Goal: Task Accomplishment & Management: Complete application form

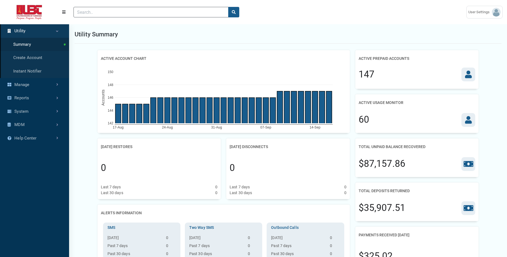
scroll to position [2, 0]
click at [33, 60] on link "Create Account" at bounding box center [34, 58] width 69 height 14
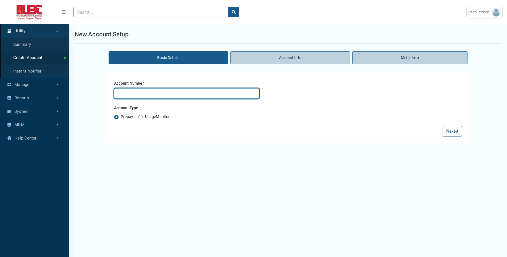
click at [130, 92] on input "text" at bounding box center [186, 93] width 145 height 10
type input "testdemo"
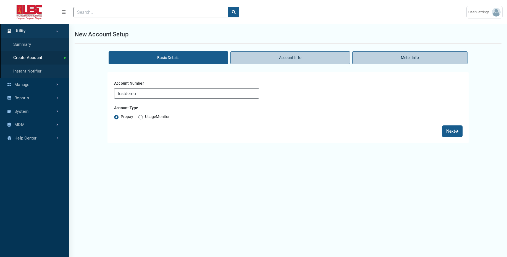
click at [446, 134] on button "Next" at bounding box center [452, 131] width 19 height 10
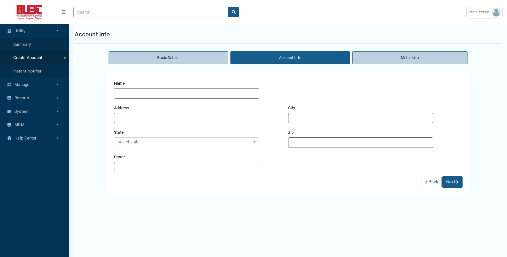
click at [454, 183] on button "Next" at bounding box center [452, 182] width 19 height 10
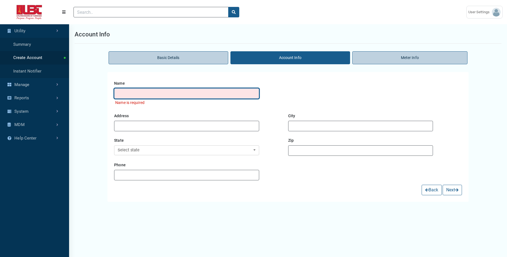
click at [209, 97] on input "text" at bounding box center [186, 93] width 145 height 10
type input "test2"
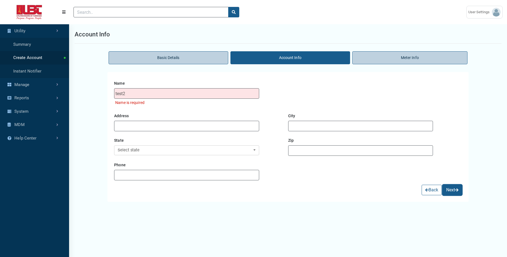
click at [452, 191] on button "Next" at bounding box center [452, 190] width 19 height 10
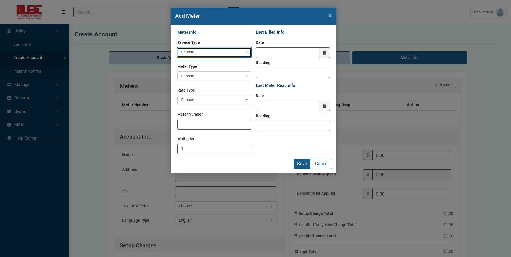
click at [217, 52] on div "Choose.." at bounding box center [213, 52] width 64 height 6
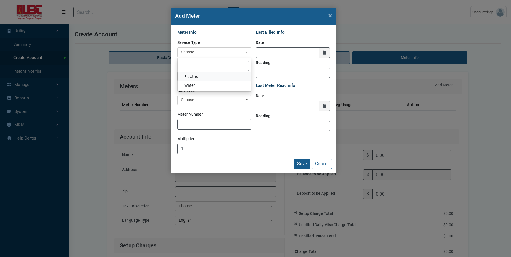
click at [208, 77] on link "Electric" at bounding box center [214, 76] width 73 height 9
select select "Electric"
click at [206, 92] on div "Rate Type Water Rate Type Residential Electric Residential Electric" at bounding box center [214, 96] width 74 height 20
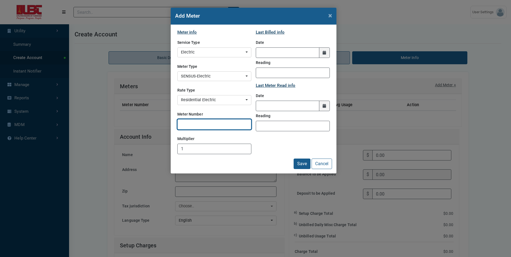
click at [201, 124] on input "Meter Number" at bounding box center [214, 124] width 74 height 10
type input "455455"
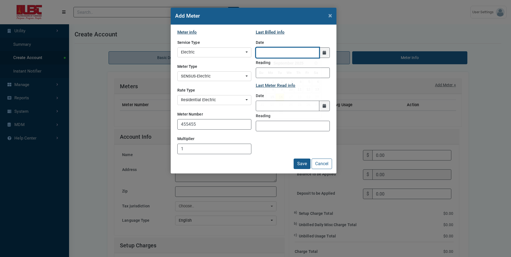
click at [273, 51] on input "LastBilledDate" at bounding box center [288, 53] width 64 height 10
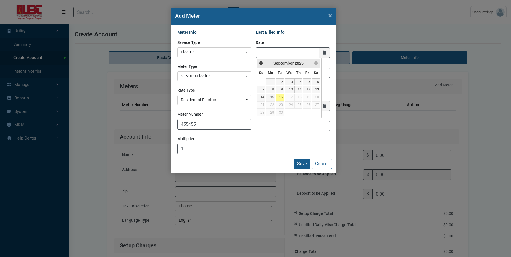
click at [272, 86] on td "8" at bounding box center [271, 90] width 10 height 8
type input "[DATE]"
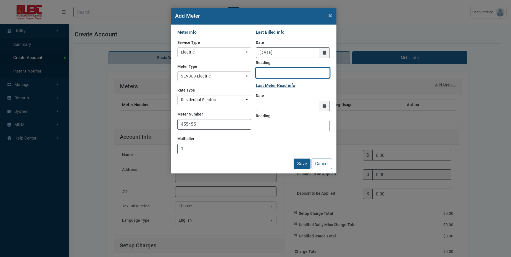
click at [275, 73] on input "Reading" at bounding box center [293, 73] width 74 height 10
type input "100"
click at [278, 105] on input "text" at bounding box center [288, 106] width 64 height 10
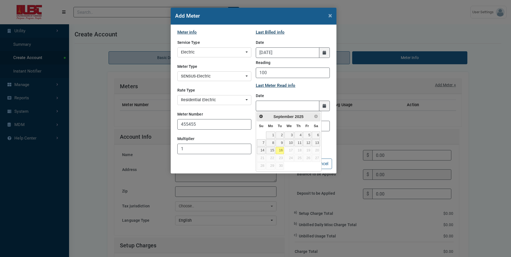
click at [275, 133] on td "2" at bounding box center [279, 135] width 9 height 8
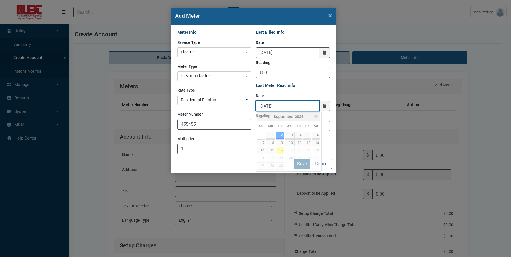
click at [295, 105] on input "[DATE]" at bounding box center [288, 106] width 64 height 10
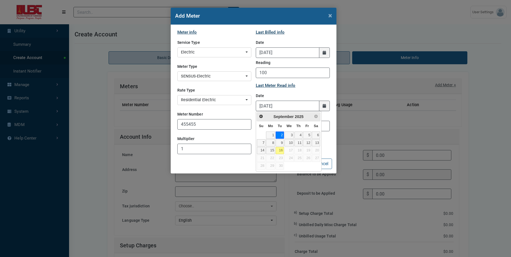
click at [280, 151] on link "16" at bounding box center [280, 150] width 8 height 7
type input "[DATE]"
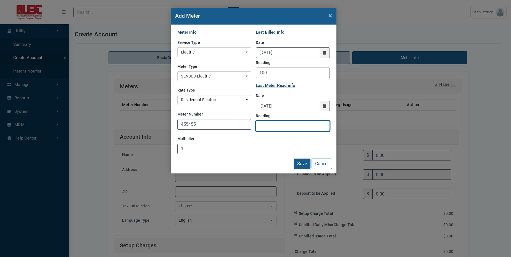
click at [300, 125] on input "Reading" at bounding box center [293, 126] width 74 height 10
type input "200"
click at [332, 18] on button "×" at bounding box center [330, 15] width 12 height 15
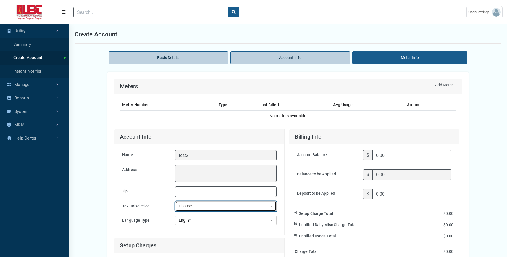
click at [220, 208] on div "Choose.." at bounding box center [224, 207] width 91 height 6
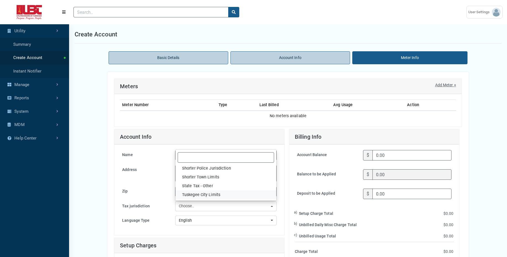
click at [229, 196] on link "Tuskegee City Limits" at bounding box center [225, 195] width 101 height 9
select select "47"
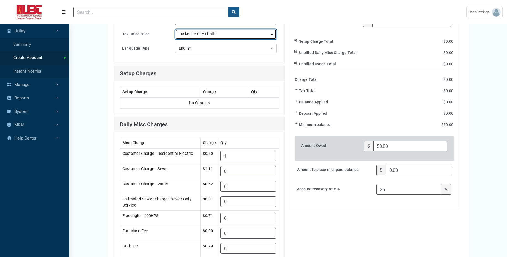
scroll to position [173, 0]
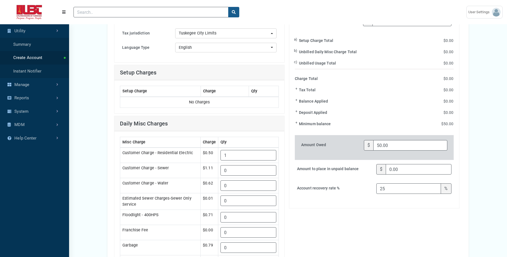
click at [493, 142] on div "Basic Details Account Info Meter Info Meters Add Meter + Meter Number Type Last…" at bounding box center [288, 203] width 438 height 654
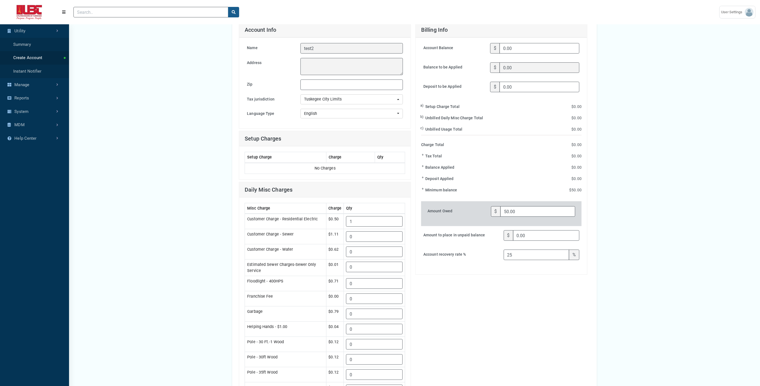
scroll to position [369, 0]
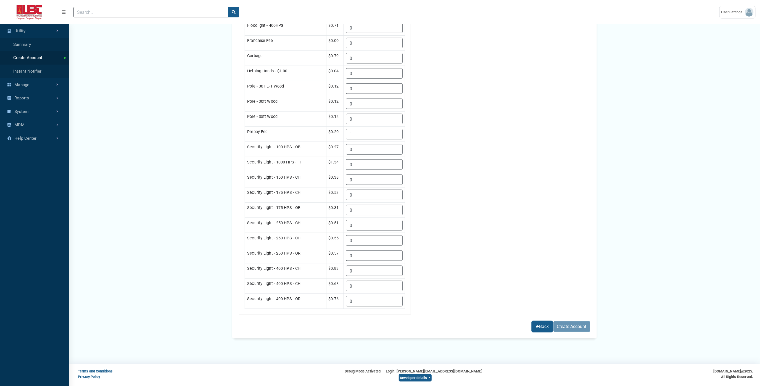
click at [507, 257] on button "Back" at bounding box center [542, 327] width 20 height 10
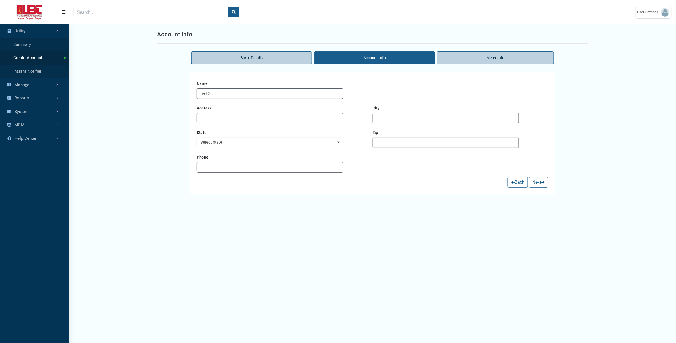
scroll to position [1, 0]
click at [507, 188] on button "Back" at bounding box center [517, 182] width 20 height 10
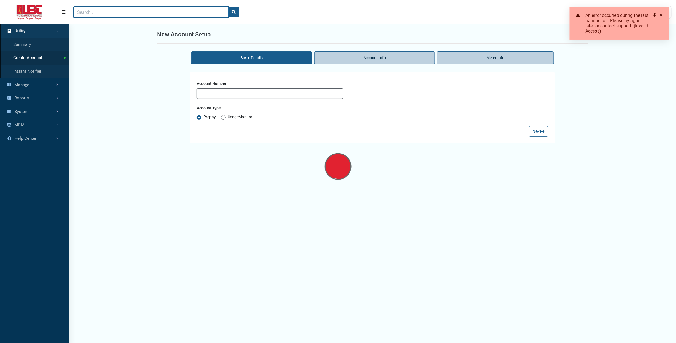
click at [122, 12] on input "Search" at bounding box center [150, 12] width 155 height 10
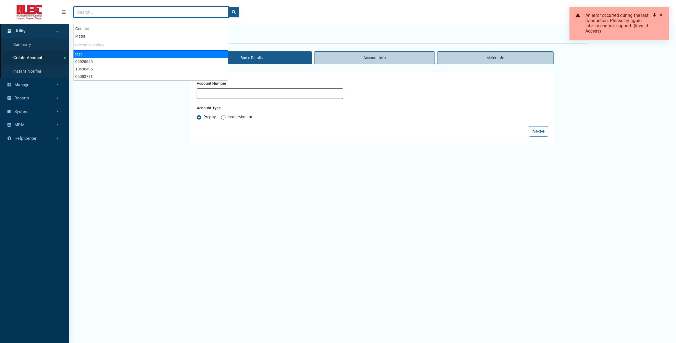
click at [100, 54] on div "test" at bounding box center [150, 54] width 155 height 8
type input "test"
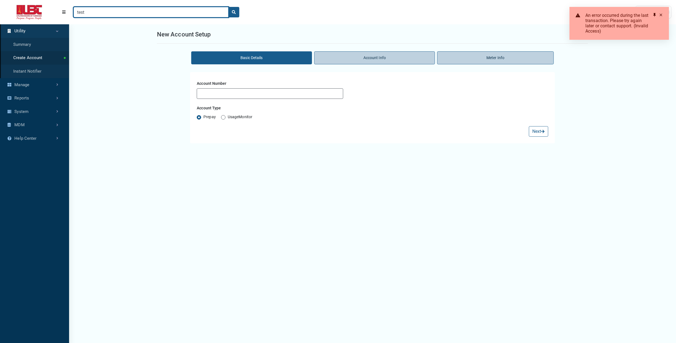
click at [223, 12] on input "test" at bounding box center [150, 12] width 155 height 10
click at [189, 12] on input "Search" at bounding box center [150, 12] width 155 height 10
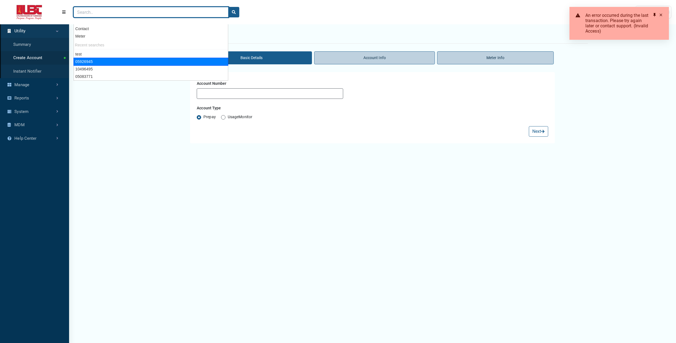
click at [141, 64] on div "05926945" at bounding box center [150, 62] width 155 height 8
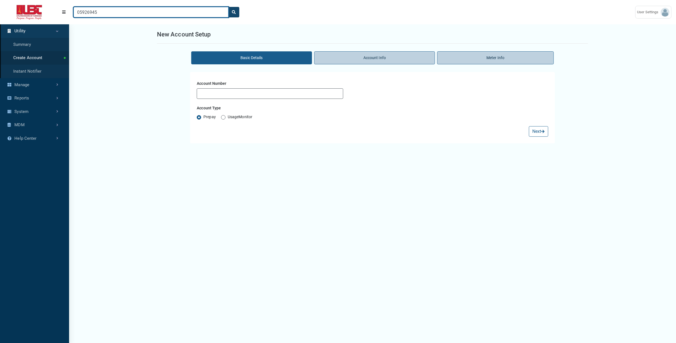
type input "05926945"
click at [233, 10] on button "search" at bounding box center [233, 12] width 11 height 10
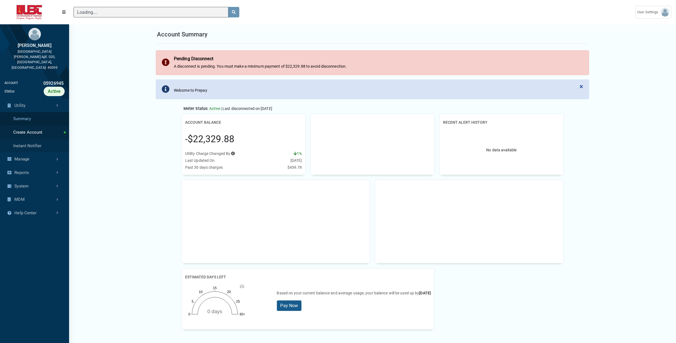
scroll to position [260, 69]
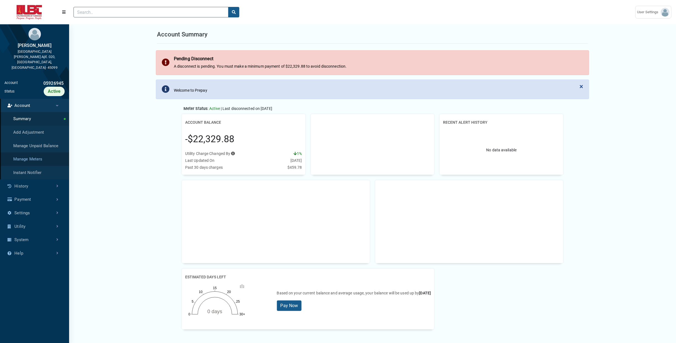
click at [44, 152] on link "Manage Meters" at bounding box center [34, 159] width 69 height 14
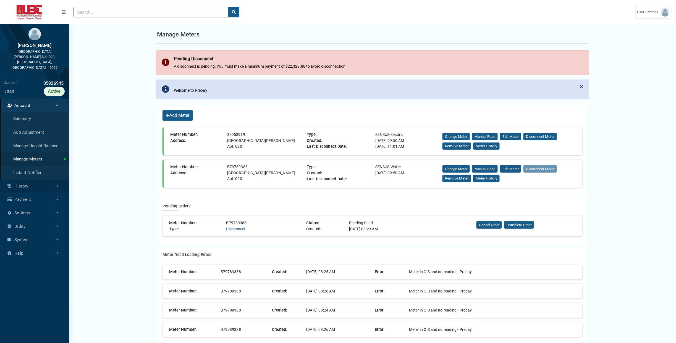
click at [29, 180] on link "History" at bounding box center [34, 187] width 69 height 14
click at [35, 99] on link "Account" at bounding box center [34, 106] width 69 height 14
click at [34, 112] on link "Summary" at bounding box center [34, 119] width 69 height 14
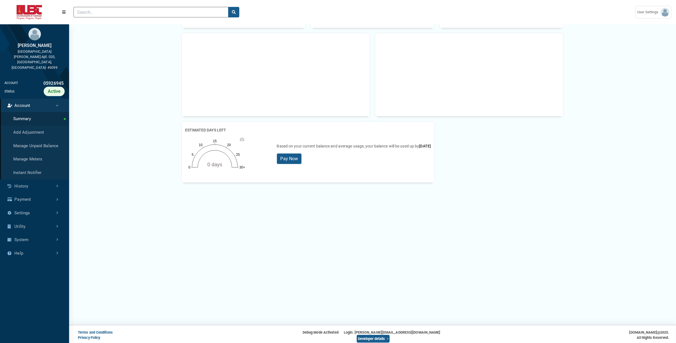
scroll to position [152, 0]
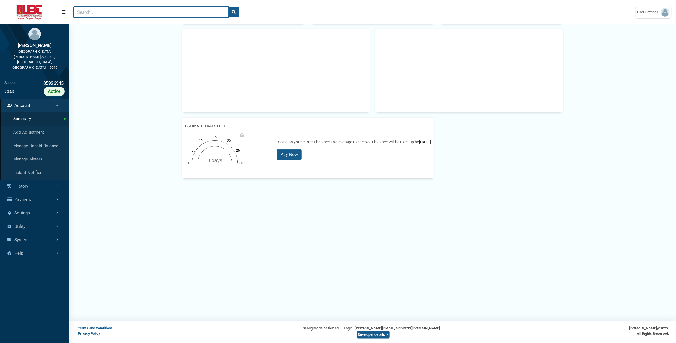
click at [149, 10] on input "Search" at bounding box center [150, 12] width 155 height 10
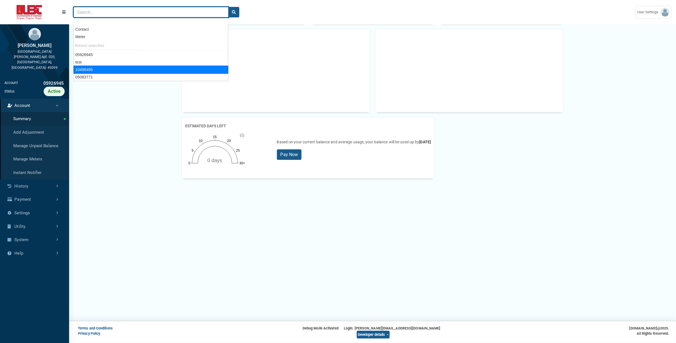
click at [116, 70] on div "10496495" at bounding box center [150, 70] width 155 height 8
type input "10496495"
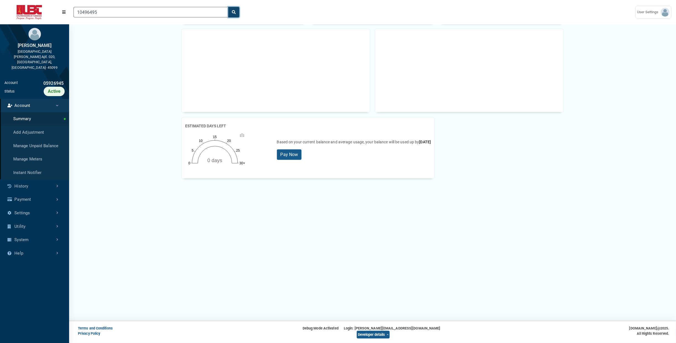
click at [236, 15] on button "search" at bounding box center [233, 12] width 11 height 10
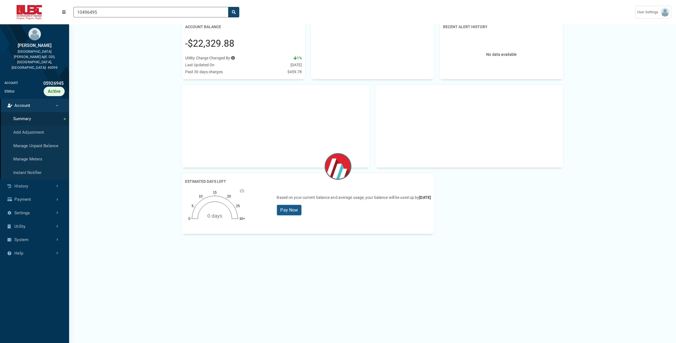
scroll to position [1, 0]
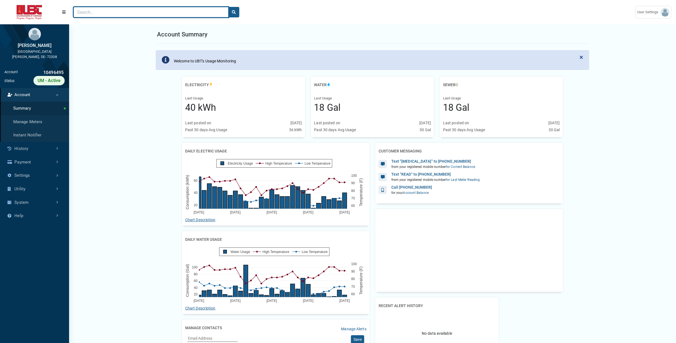
click at [126, 12] on input "Search" at bounding box center [150, 12] width 155 height 10
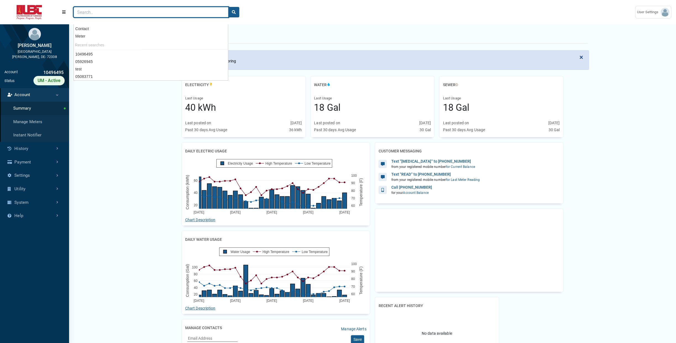
click at [123, 14] on input "Search" at bounding box center [150, 12] width 155 height 10
type input "1"
click at [228, 7] on button "search" at bounding box center [233, 12] width 11 height 10
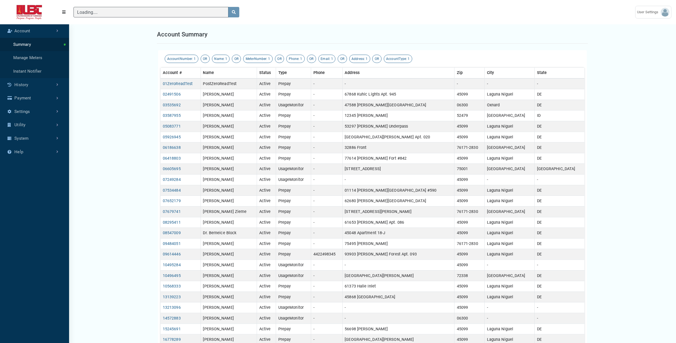
scroll to position [323, 69]
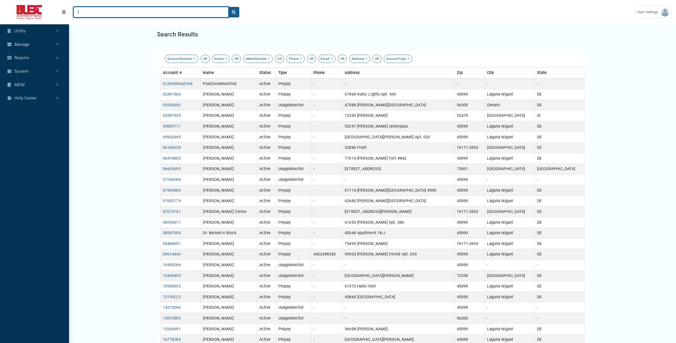
click at [153, 14] on input "1" at bounding box center [150, 12] width 155 height 10
paste input "02491506"
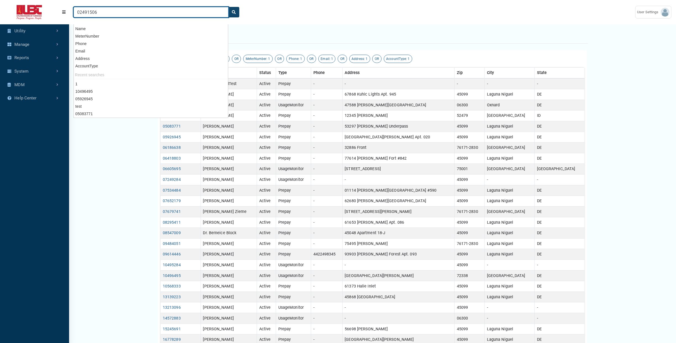
type input "02491506"
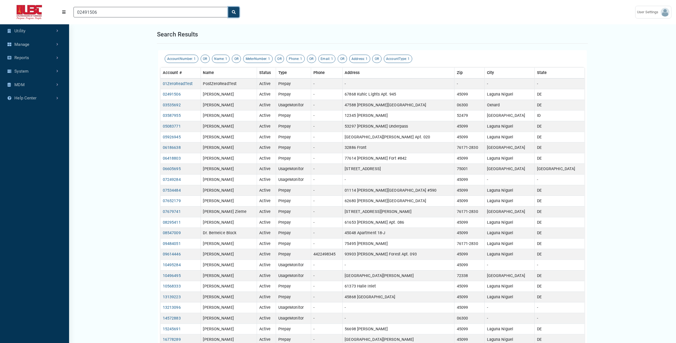
click at [236, 17] on button "search" at bounding box center [233, 12] width 11 height 10
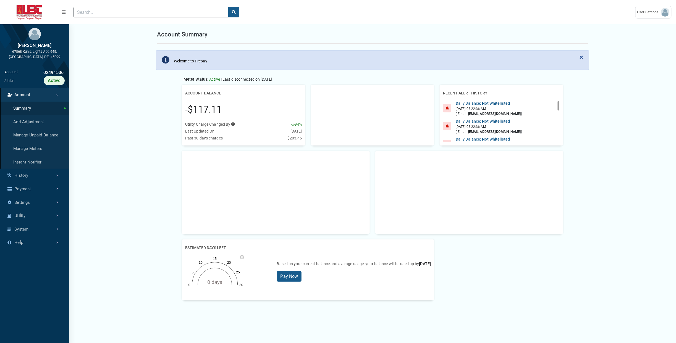
scroll to position [2, 0]
click at [507, 123] on div at bounding box center [558, 121] width 2 height 41
click at [507, 132] on div "Daily Balance: Not Whitelisted [DATE] 08:22:42 AM ( Email - [EMAIL_ADDRESS][DOM…" at bounding box center [501, 128] width 117 height 16
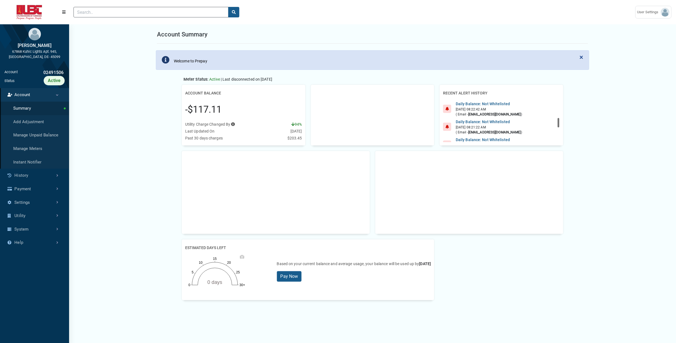
click at [507, 131] on div at bounding box center [558, 121] width 2 height 41
click at [507, 137] on div at bounding box center [558, 121] width 2 height 41
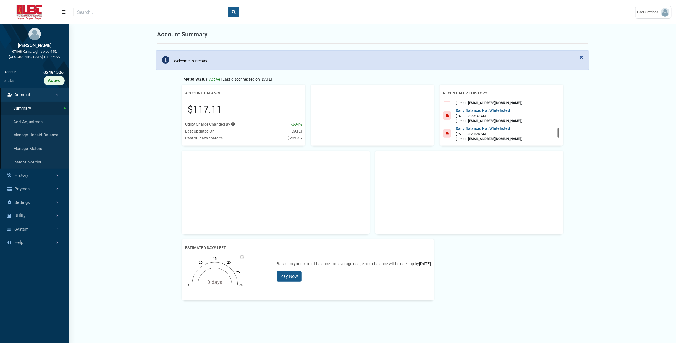
scroll to position [123, 0]
click at [507, 142] on div "Daily Balance: Not Whitelisted [DATE] 08:23:47 AM ( Email - [EMAIL_ADDRESS][DOM…" at bounding box center [501, 147] width 117 height 16
click at [507, 141] on div at bounding box center [558, 121] width 2 height 41
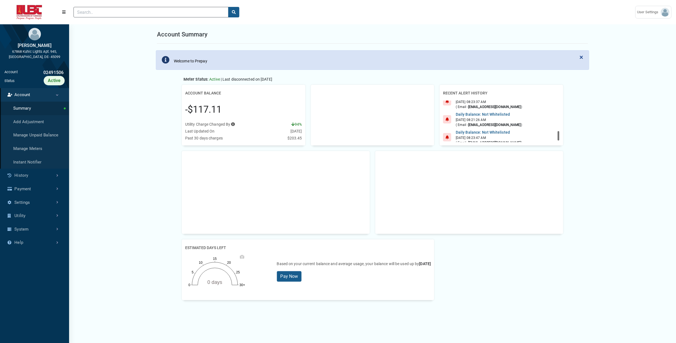
click at [507, 141] on div at bounding box center [558, 121] width 2 height 41
click at [507, 141] on div at bounding box center [558, 136] width 2 height 10
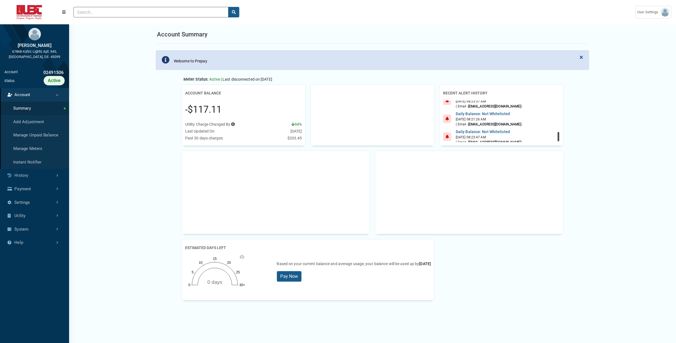
scroll to position [136, 0]
drag, startPoint x: 559, startPoint y: 138, endPoint x: 558, endPoint y: 148, distance: 9.4
click at [507, 148] on div "Account Balance -$117.11 Utility Charge Changed By Press Tab key to access addi…" at bounding box center [372, 192] width 387 height 215
click at [40, 177] on link "History" at bounding box center [34, 176] width 69 height 14
click at [41, 136] on link "Usage History" at bounding box center [34, 135] width 69 height 14
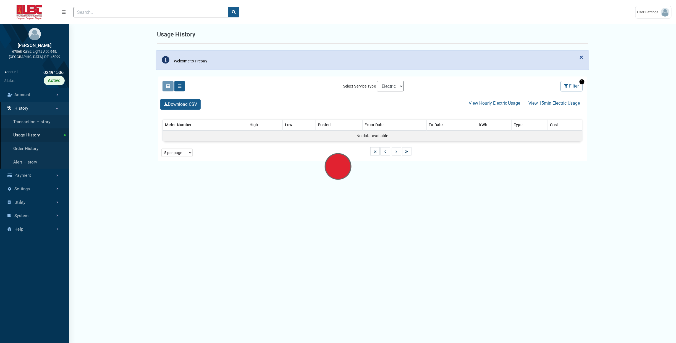
select select "25 per page"
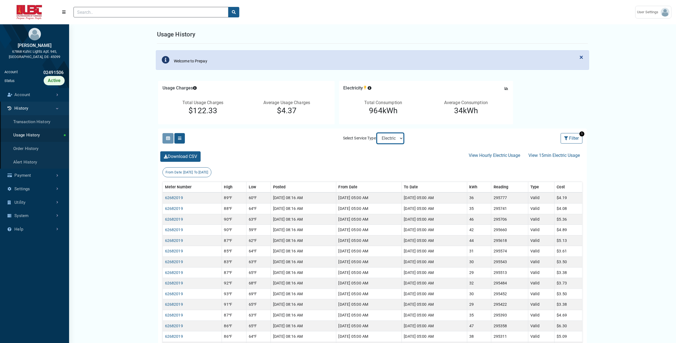
select select "Sewer"
click at [377, 133] on select "Electric Sewer" at bounding box center [390, 138] width 27 height 10
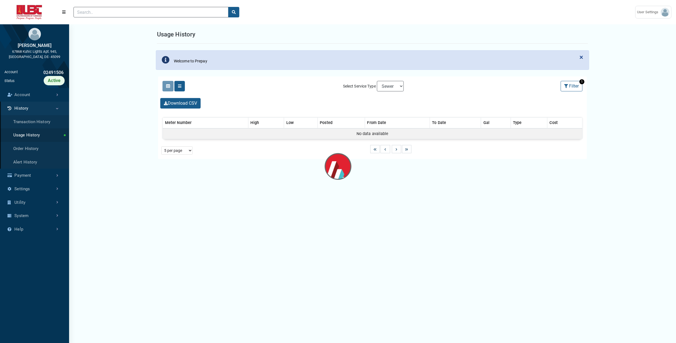
select select "25 per page"
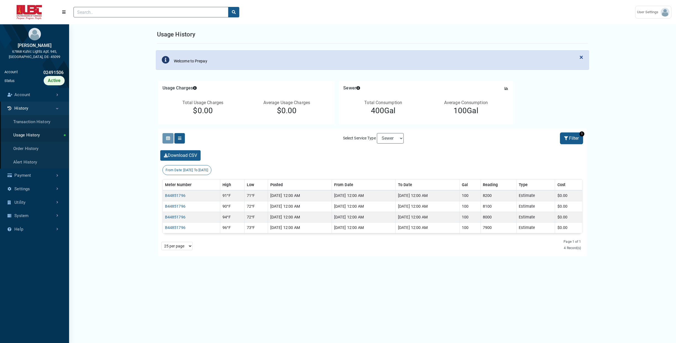
click at [507, 139] on button "Filter" at bounding box center [571, 138] width 22 height 10
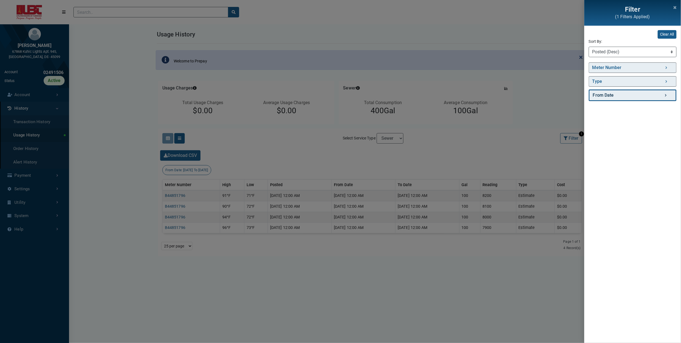
click at [507, 96] on link "From Date" at bounding box center [633, 95] width 88 height 12
click at [507, 122] on button "Date Picker - Activate to access the date picker" at bounding box center [657, 121] width 10 height 10
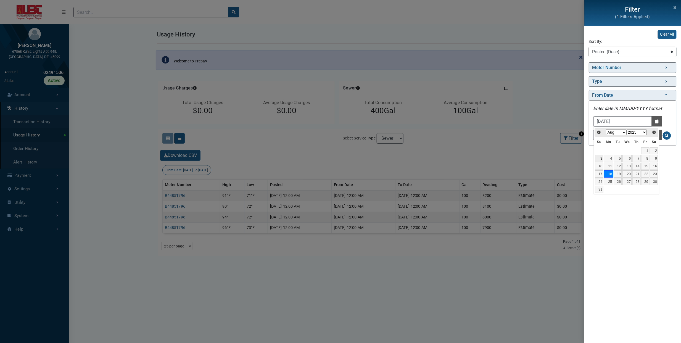
click at [507, 161] on link "3" at bounding box center [599, 158] width 8 height 7
type input "[DATE]"
click at [507, 136] on span "Search for From Date - Clicking on this button will update the content on the p…" at bounding box center [667, 136] width 4 height 4
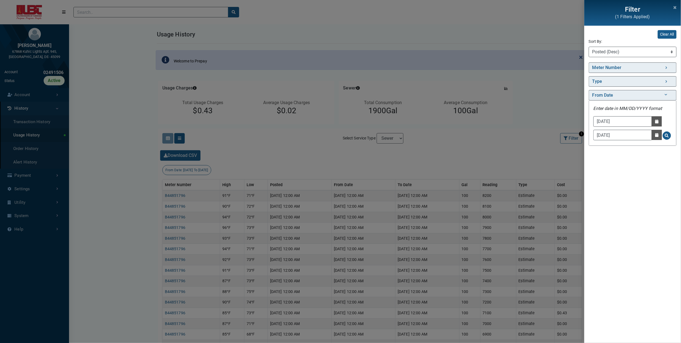
click at [334, 228] on div "Filter (1 Filters Applied) Clear All Sort By: Sort By Meter Number (Asc) Meter …" at bounding box center [340, 171] width 681 height 343
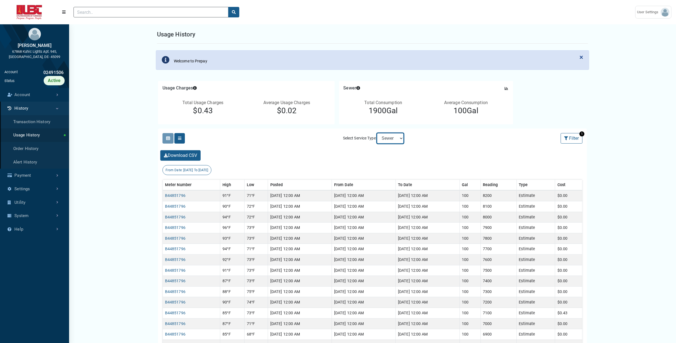
drag, startPoint x: 397, startPoint y: 139, endPoint x: 431, endPoint y: 123, distance: 38.2
click at [431, 123] on div "Usage Charges Press Tab key to access additional content Date: [DATE] to [DATE]…" at bounding box center [372, 246] width 442 height 343
click at [29, 180] on link "Payment" at bounding box center [34, 176] width 69 height 14
click at [32, 135] on link "Payment History" at bounding box center [34, 135] width 69 height 14
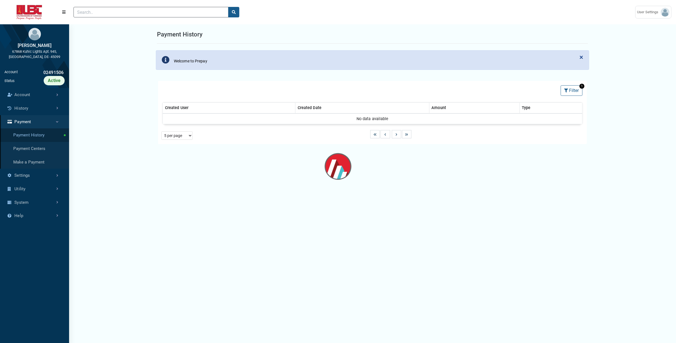
select select "25 per page"
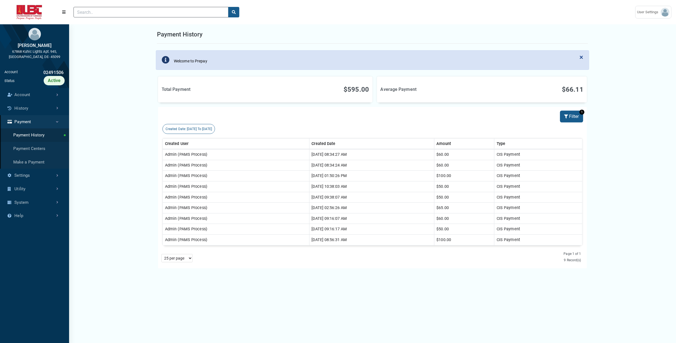
click at [507, 115] on button "Filter" at bounding box center [571, 116] width 22 height 10
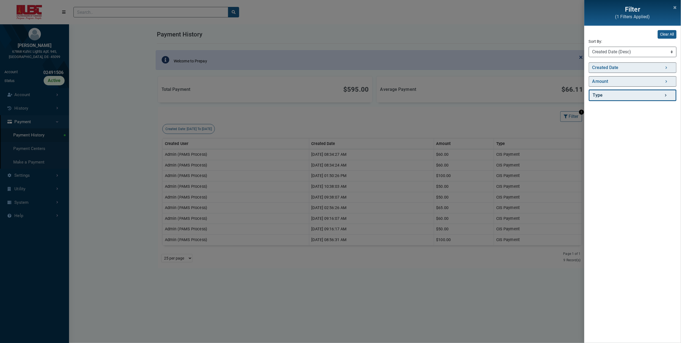
click at [507, 96] on link "Type" at bounding box center [633, 95] width 88 height 12
click at [507, 81] on link "Amount" at bounding box center [633, 82] width 88 height 12
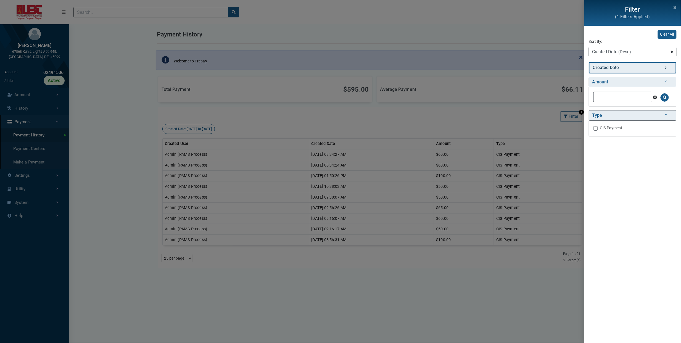
click at [507, 69] on link "Created Date" at bounding box center [633, 68] width 88 height 12
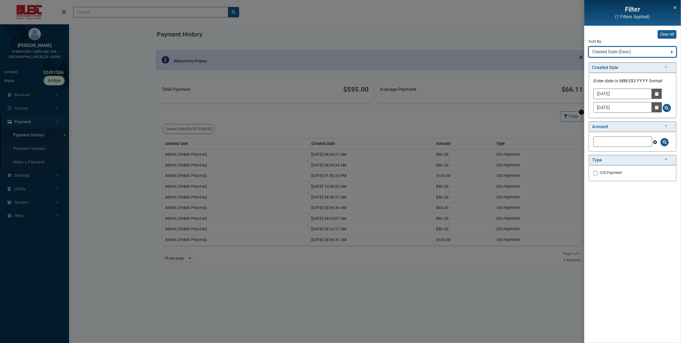
drag, startPoint x: 602, startPoint y: 55, endPoint x: 572, endPoint y: 167, distance: 116.5
click at [507, 167] on div "Filter (1 Filters Applied) Clear All Sort By: Sort By Created Date (Asc) Create…" at bounding box center [340, 171] width 681 height 343
click at [464, 122] on div "Filter (1 Filters Applied) Clear All Sort By: Sort By Created Date (Asc) Create…" at bounding box center [340, 171] width 681 height 343
